Goal: Task Accomplishment & Management: Manage account settings

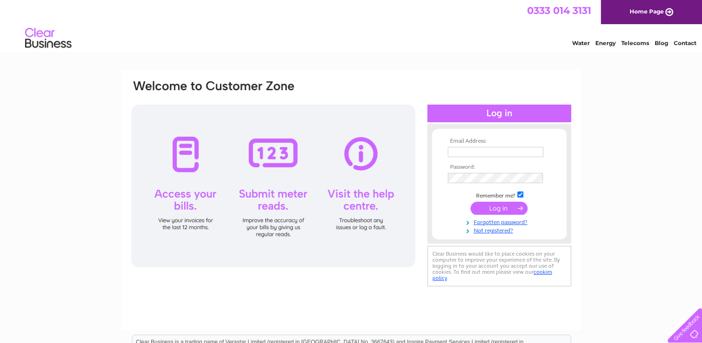
type input "[PERSON_NAME][EMAIL_ADDRESS][PERSON_NAME][DOMAIN_NAME]"
click at [365, 208] on input "submit" at bounding box center [499, 207] width 57 height 13
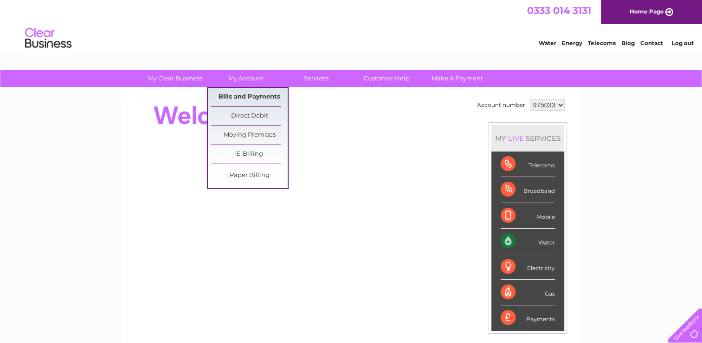
click at [250, 97] on link "Bills and Payments" at bounding box center [249, 97] width 77 height 19
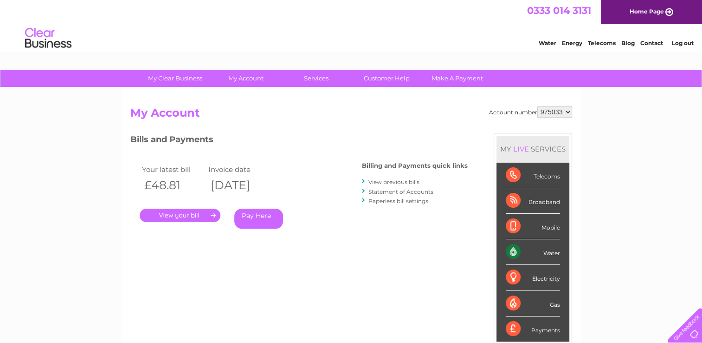
click at [182, 217] on link "." at bounding box center [180, 214] width 81 height 13
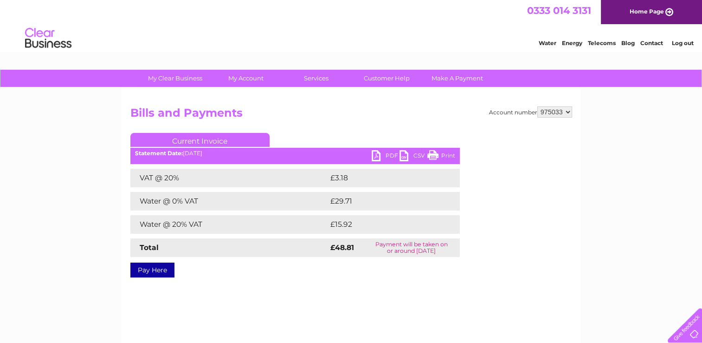
click at [377, 158] on link "PDF" at bounding box center [386, 156] width 28 height 13
